Goal: Information Seeking & Learning: Learn about a topic

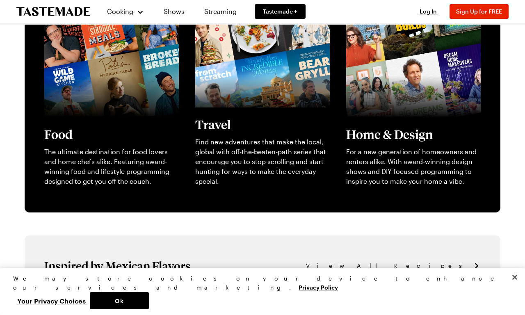
click at [453, 266] on span "View All Recipes" at bounding box center [388, 265] width 165 height 9
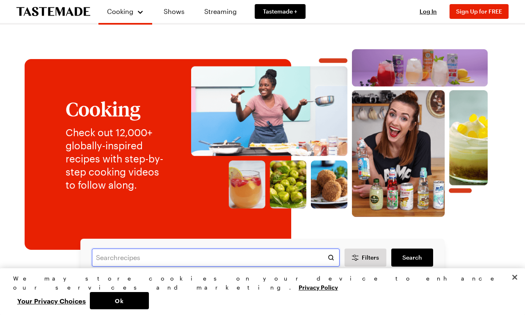
click at [216, 257] on input "text" at bounding box center [216, 257] width 248 height 18
type input "grilled cheese"
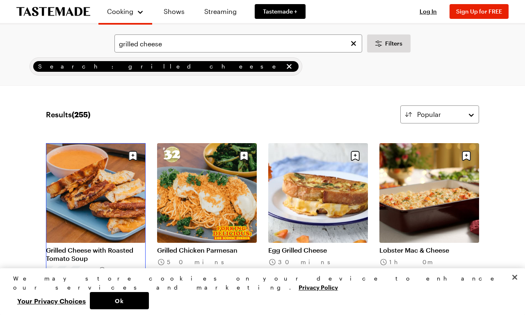
click at [96, 254] on link "Grilled Cheese with Roasted Tomato Soup" at bounding box center [96, 254] width 100 height 16
